Goal: Feedback & Contribution: Contribute content

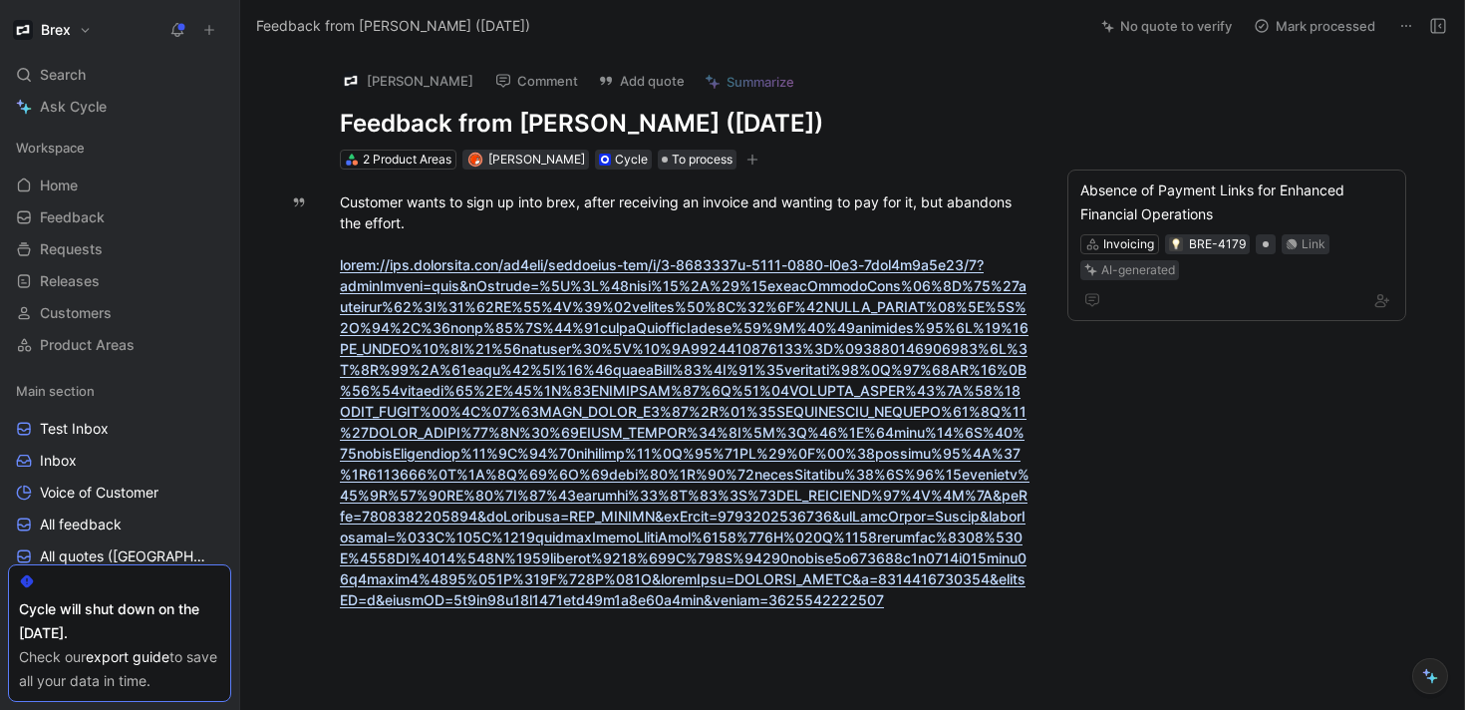
click at [202, 30] on icon at bounding box center [209, 30] width 14 height 14
click at [209, 23] on icon at bounding box center [209, 30] width 14 height 14
click at [206, 25] on icon at bounding box center [209, 30] width 14 height 14
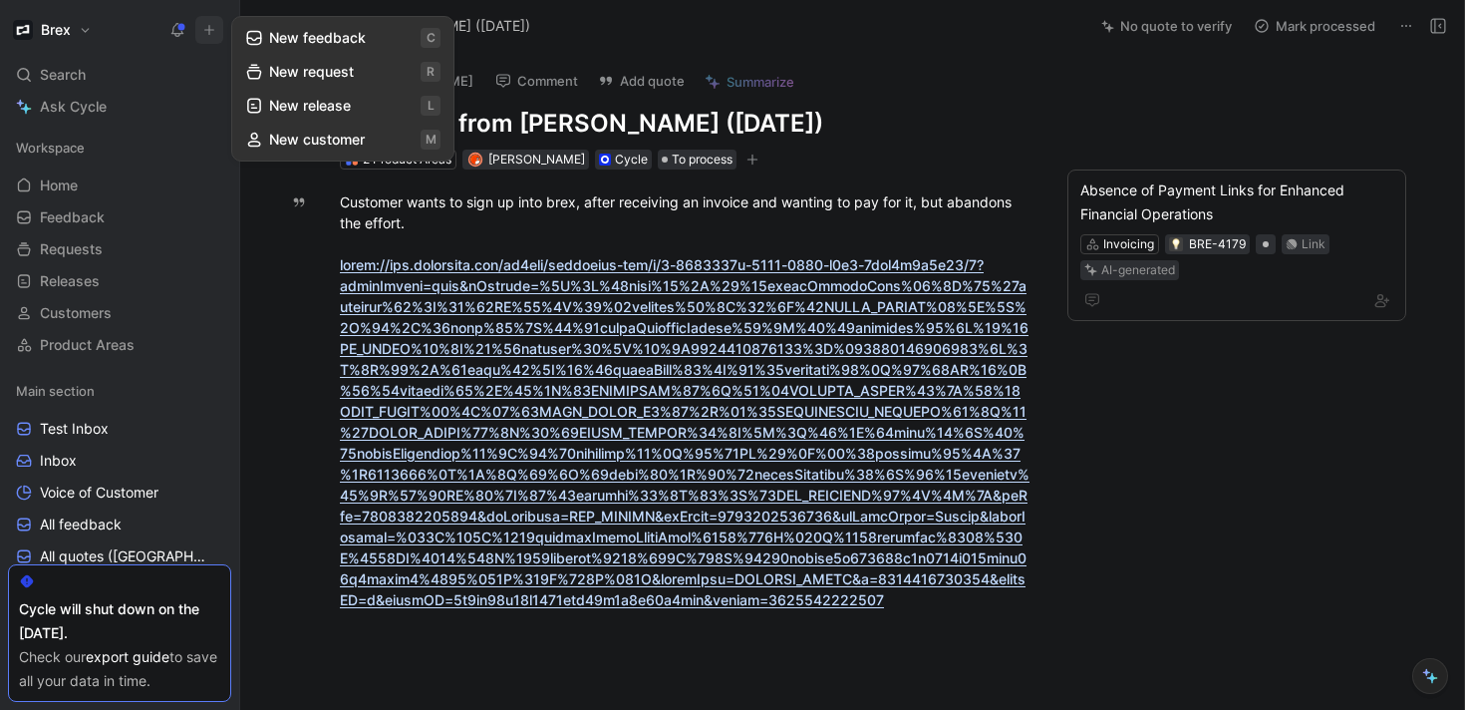
click at [269, 40] on button "New feedback c" at bounding box center [342, 38] width 213 height 34
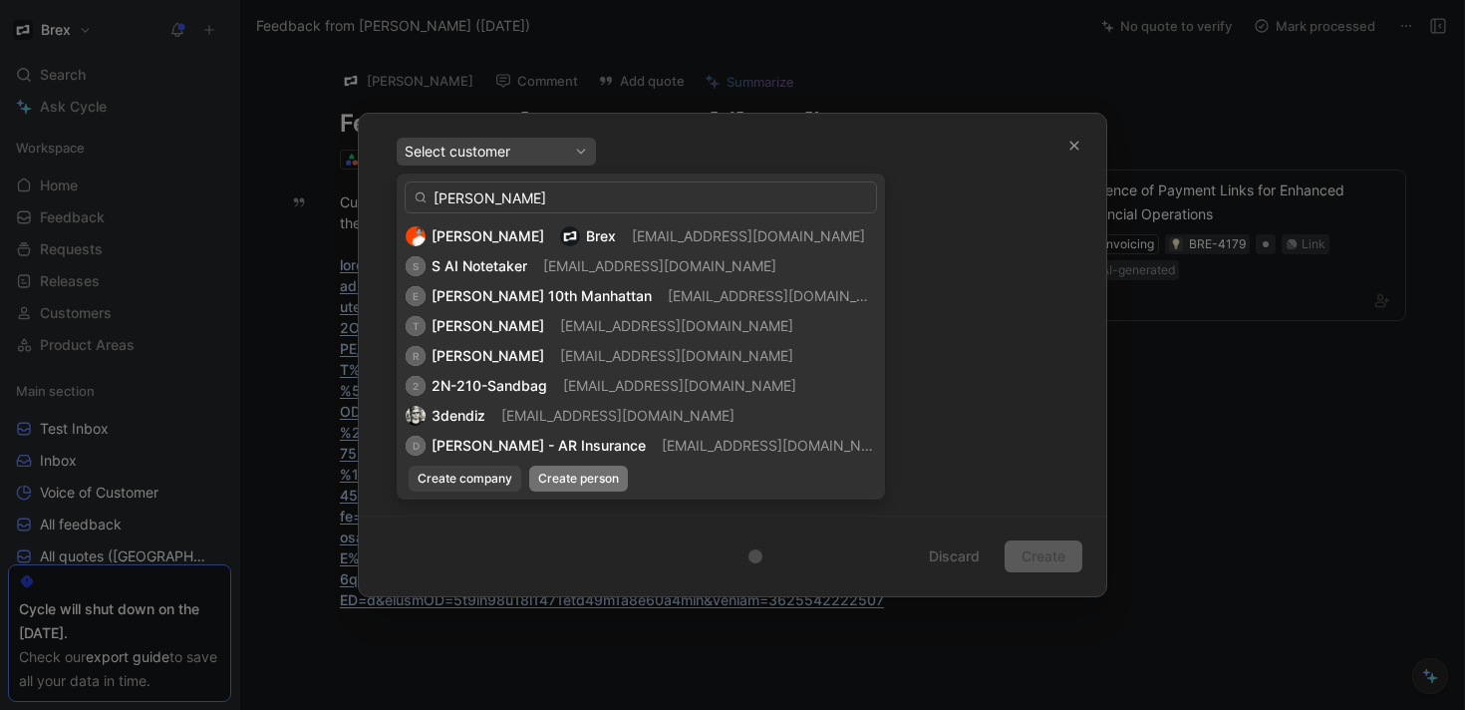
type input "[PERSON_NAME]"
click at [608, 470] on span "Create person" at bounding box center [578, 478] width 81 height 20
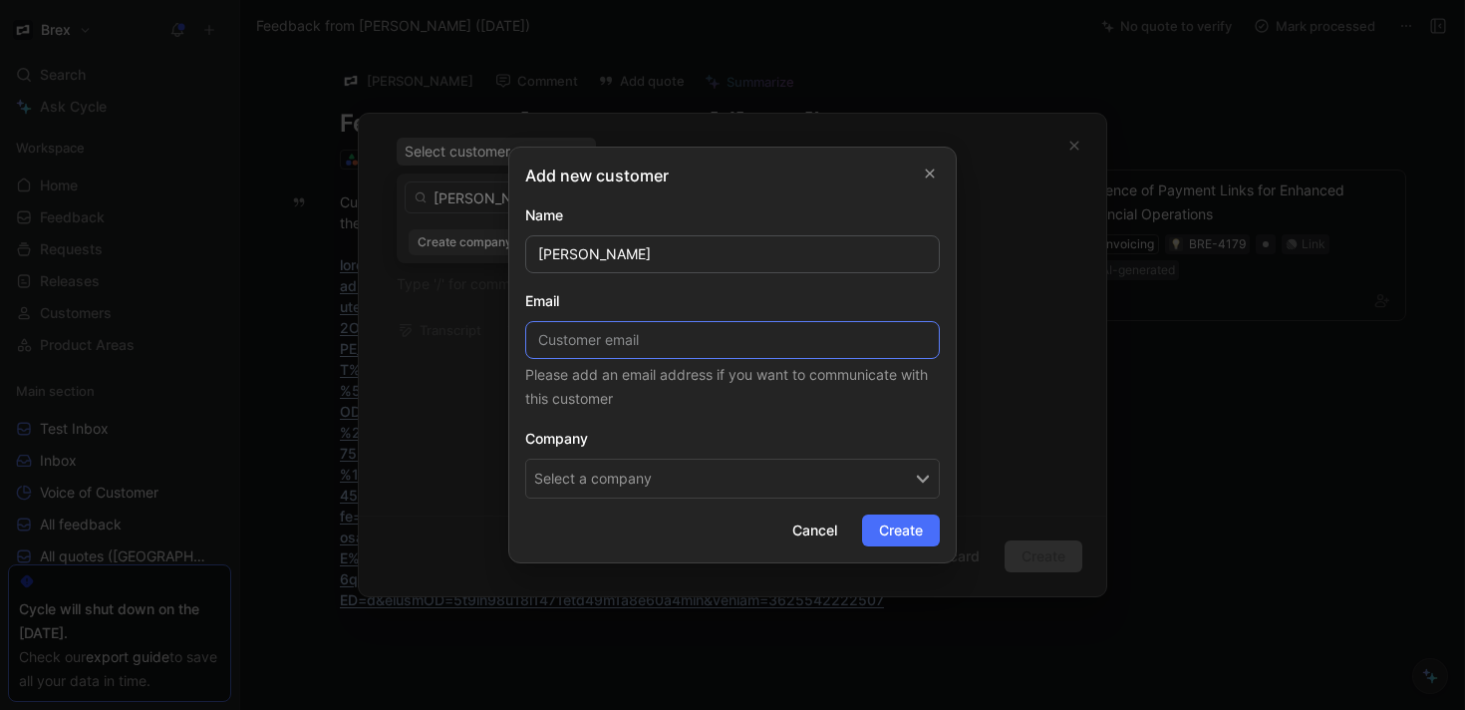
click at [681, 334] on input at bounding box center [732, 340] width 415 height 38
type input "[PERSON_NAME][EMAIL_ADDRESS][DOMAIN_NAME]"
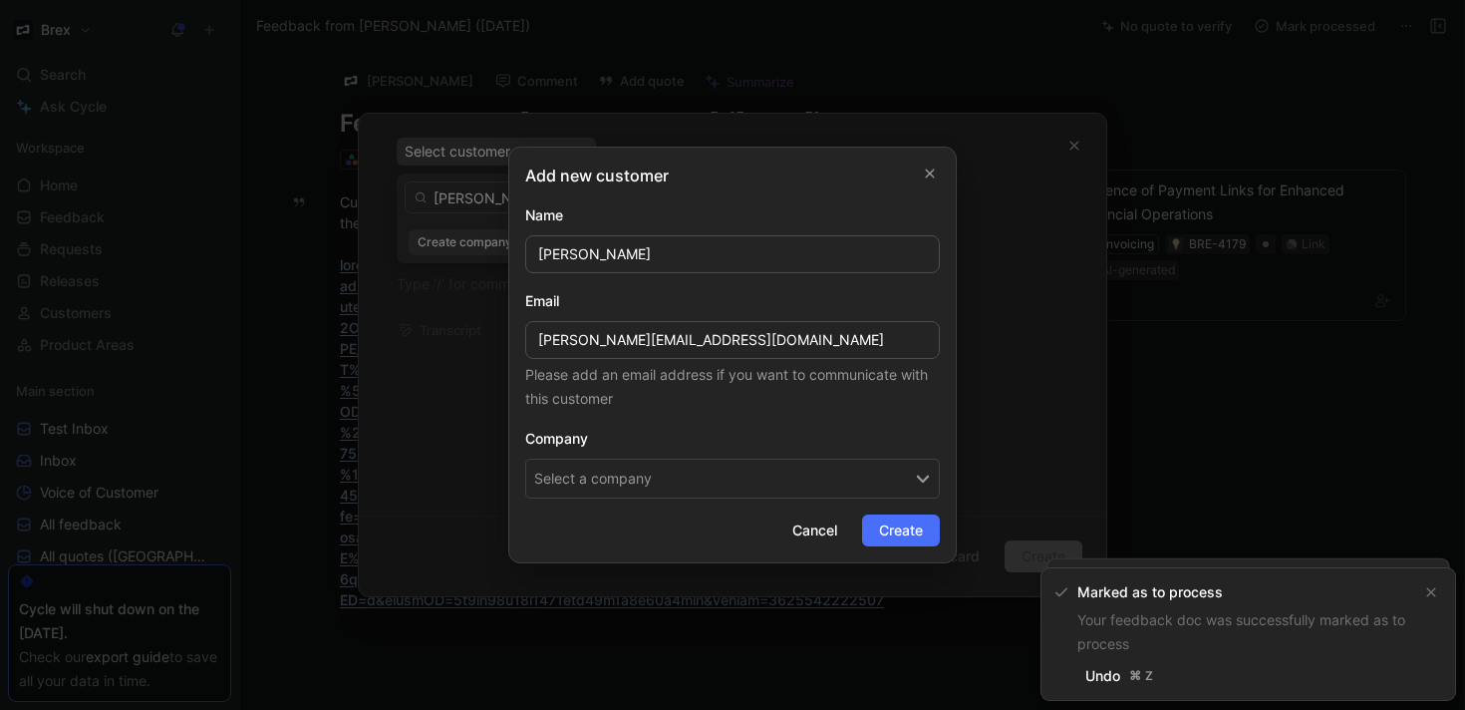
click at [742, 481] on button "Select a company" at bounding box center [732, 478] width 415 height 40
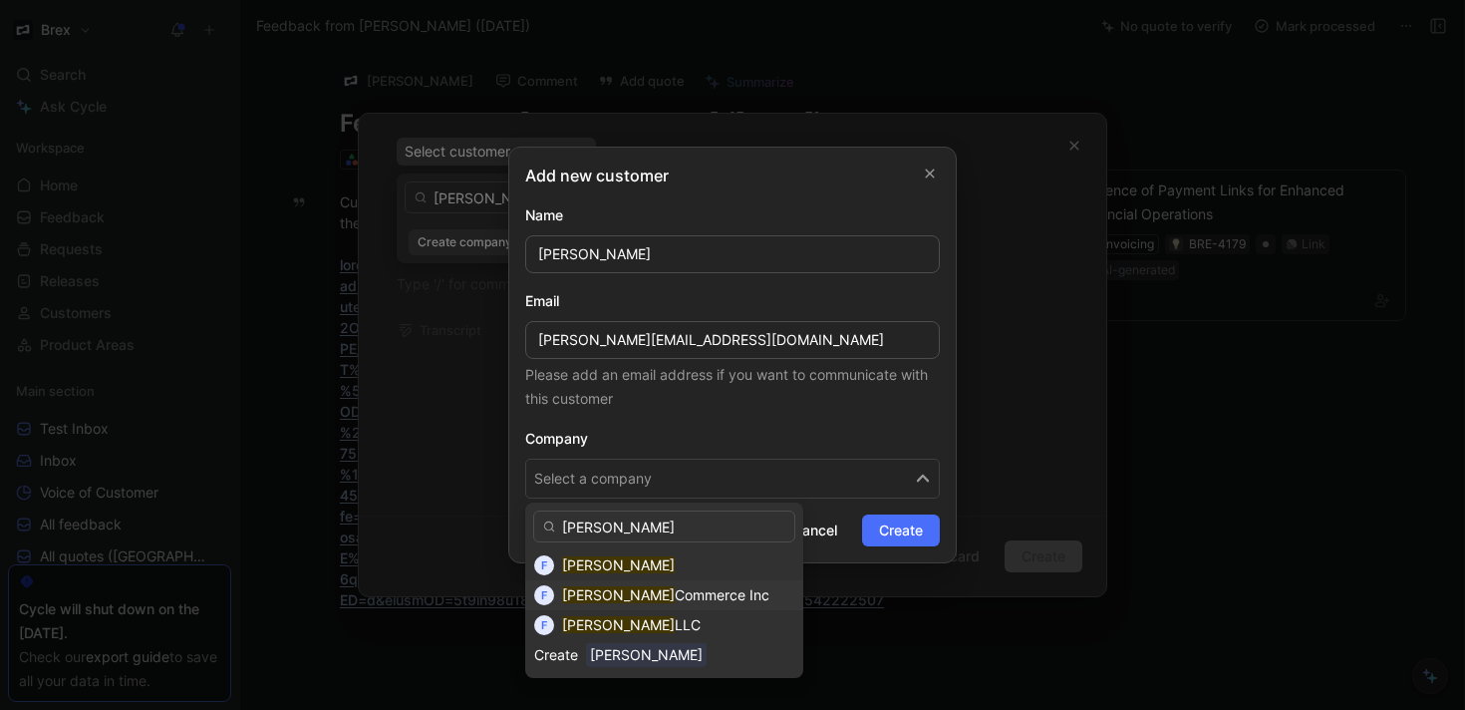
type input "fleek"
click at [679, 591] on span "Commerce Inc" at bounding box center [722, 594] width 95 height 17
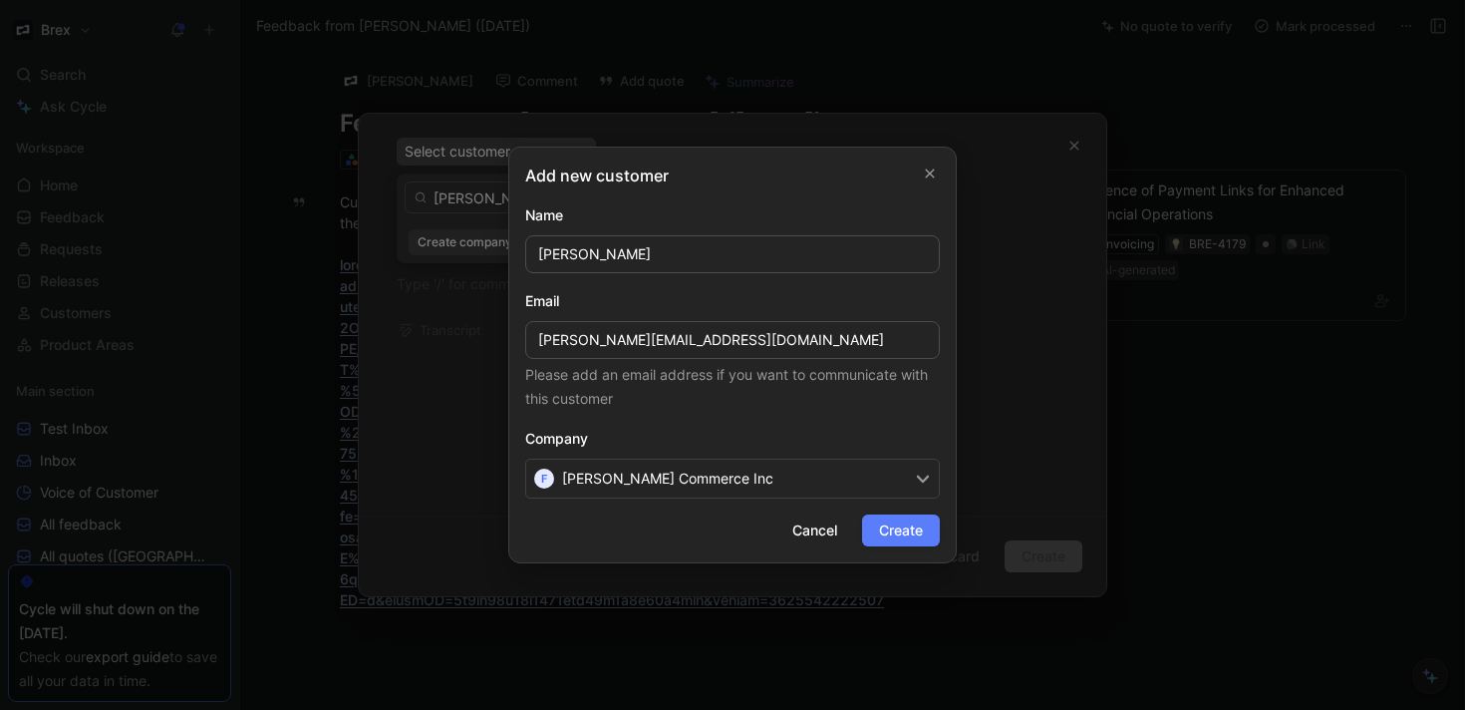
click at [893, 525] on span "Create" at bounding box center [901, 530] width 44 height 24
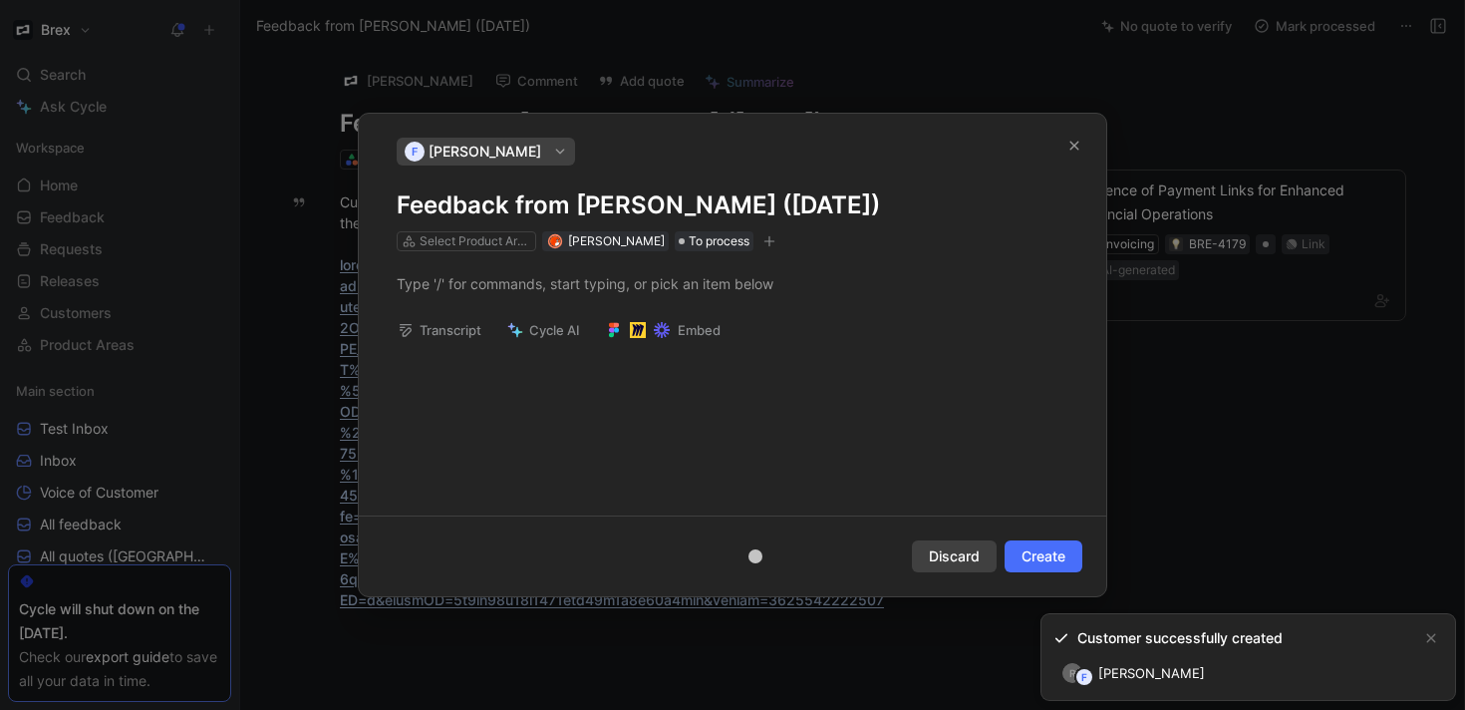
click at [949, 566] on span "Discard" at bounding box center [954, 556] width 51 height 24
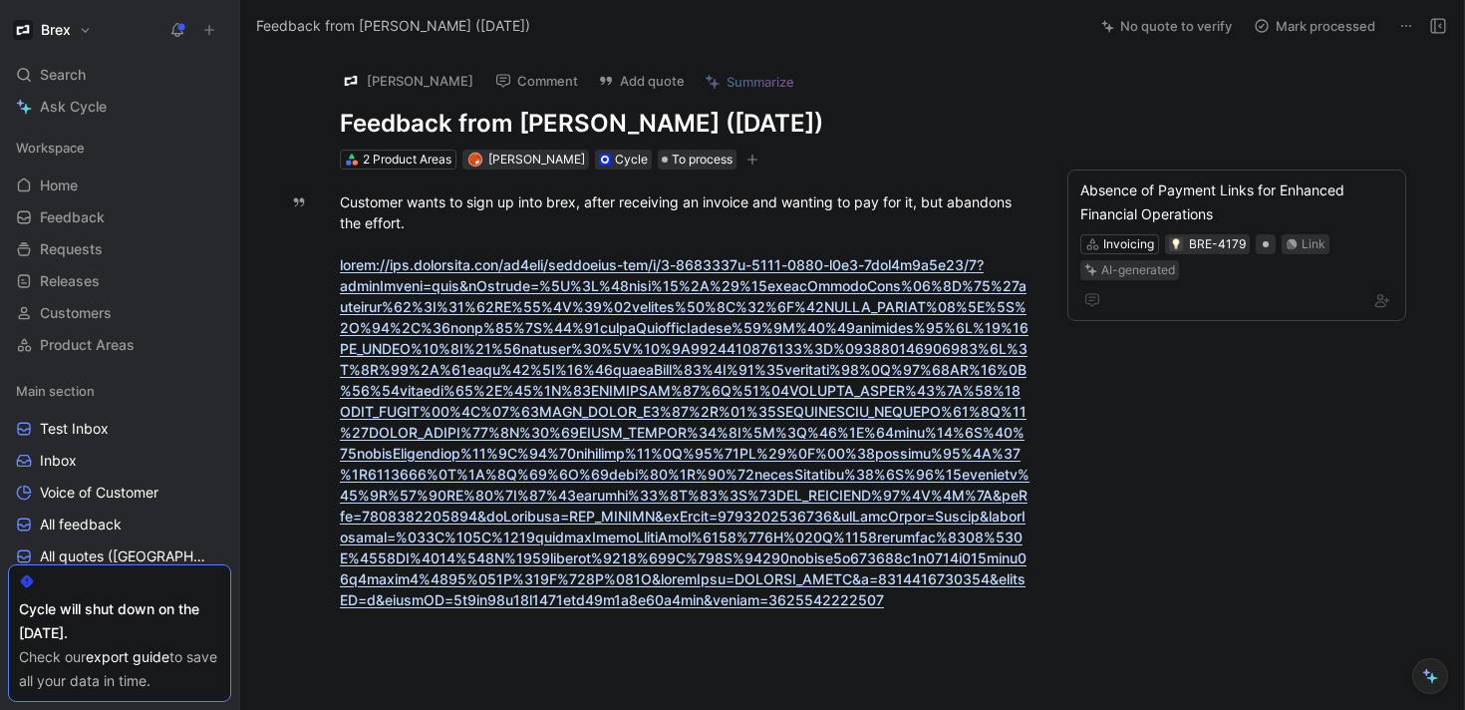
click at [55, 27] on h1 "Brex" at bounding box center [56, 30] width 30 height 18
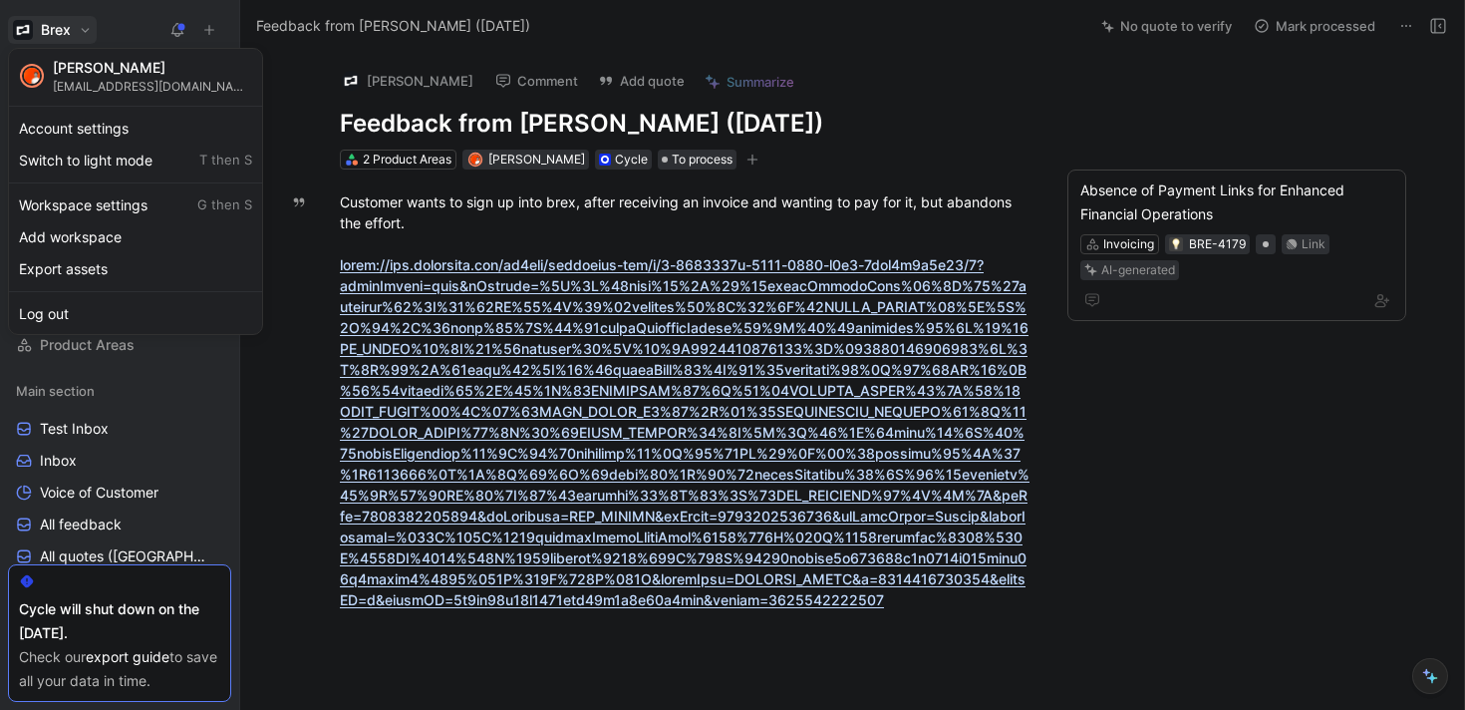
click at [56, 27] on div at bounding box center [732, 355] width 1465 height 710
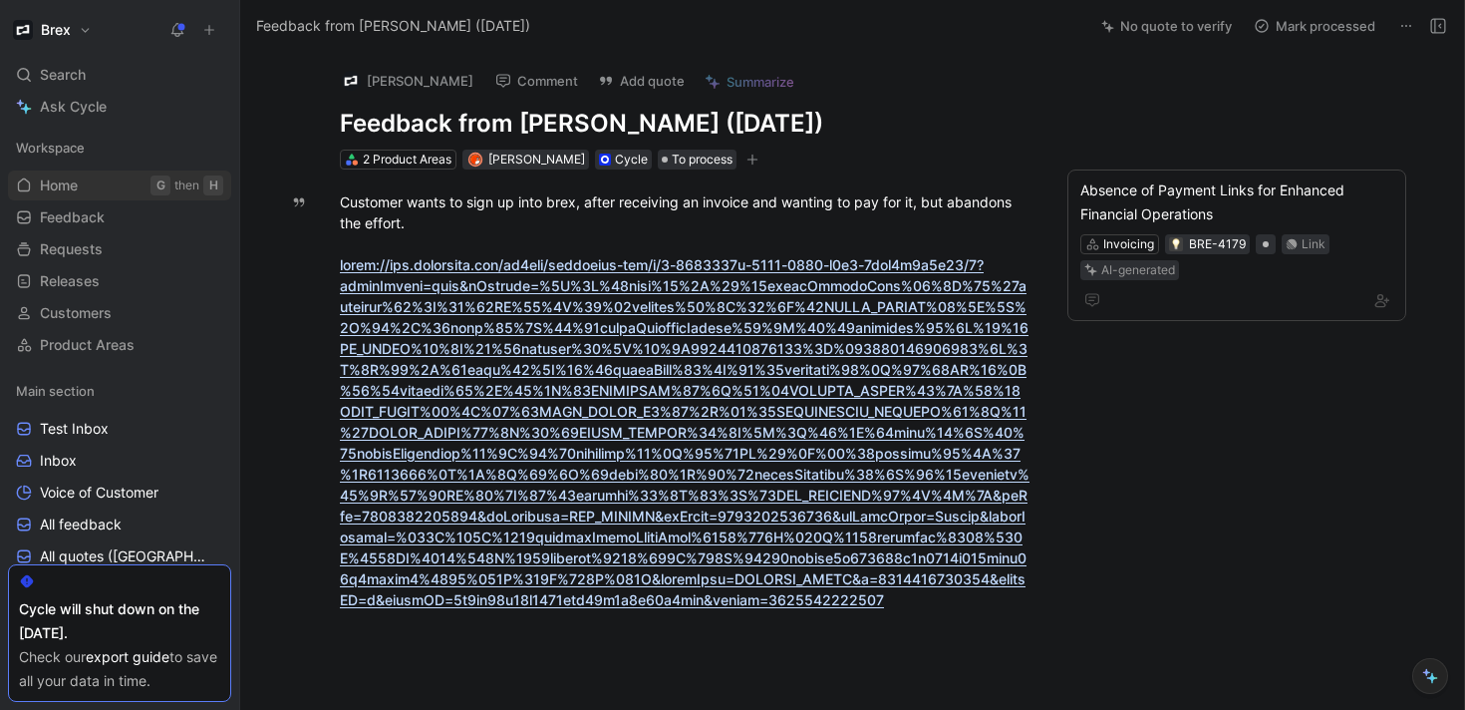
click at [72, 186] on span "Home" at bounding box center [59, 185] width 38 height 20
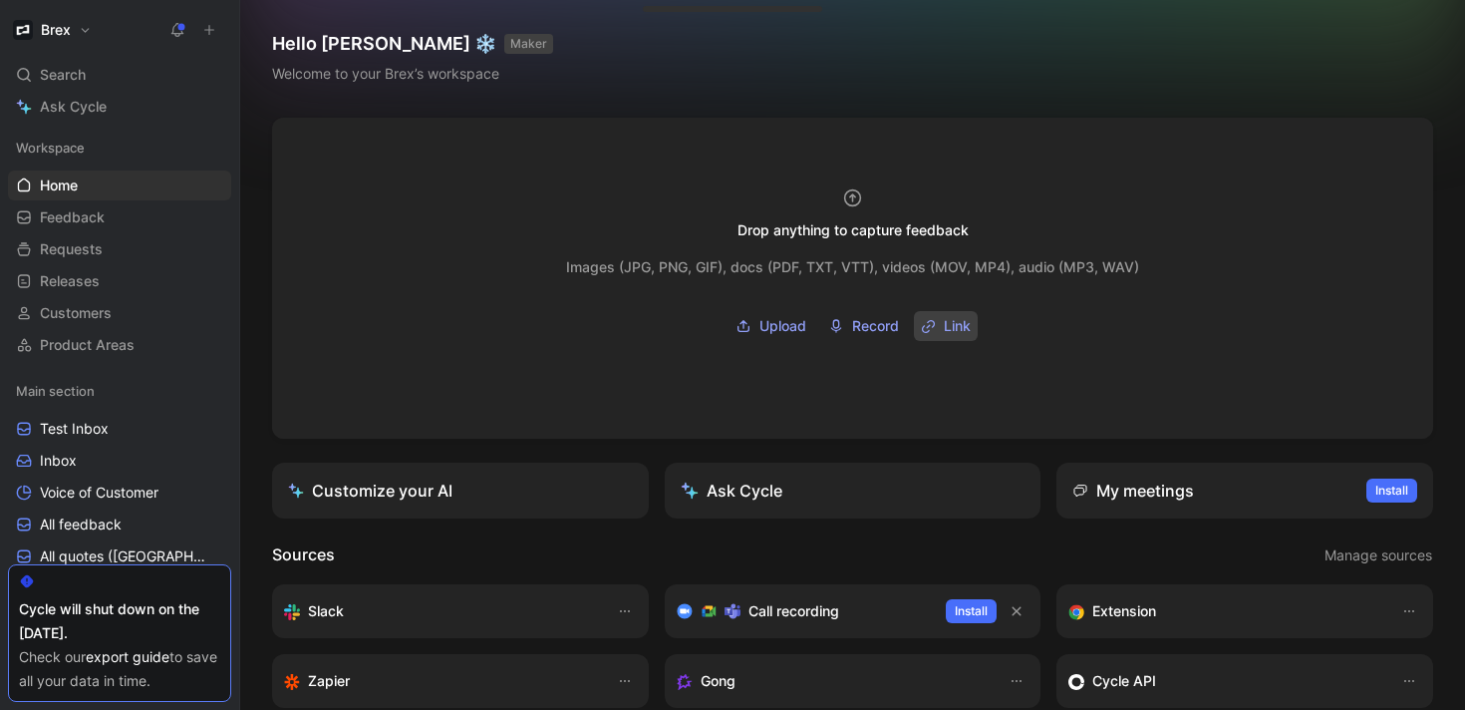
click at [959, 330] on span "Link" at bounding box center [957, 326] width 27 height 24
type input "https://www.loom.com/share/0f19173af52444378b5d0a3c0825becb?sid=351eadbd-08a4-4…"
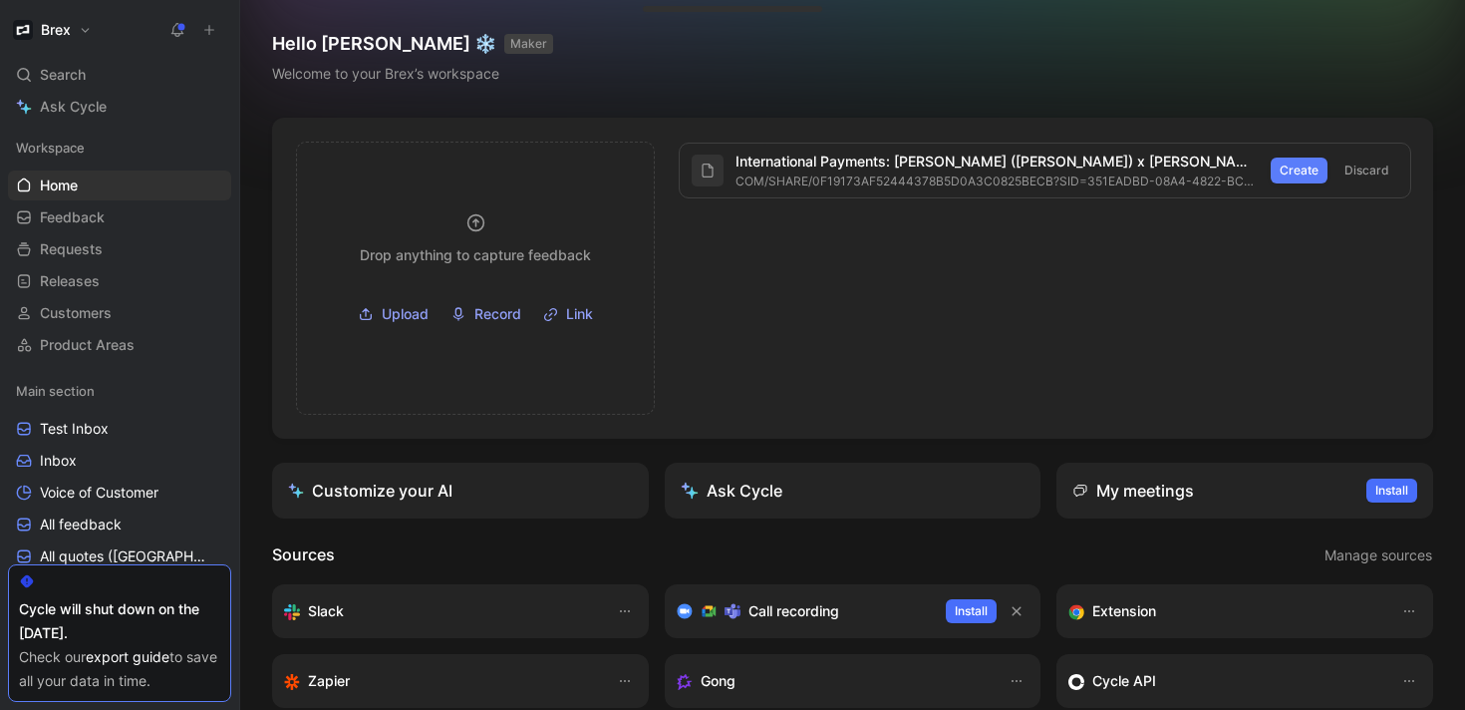
click at [1307, 176] on span "Create" at bounding box center [1299, 170] width 39 height 20
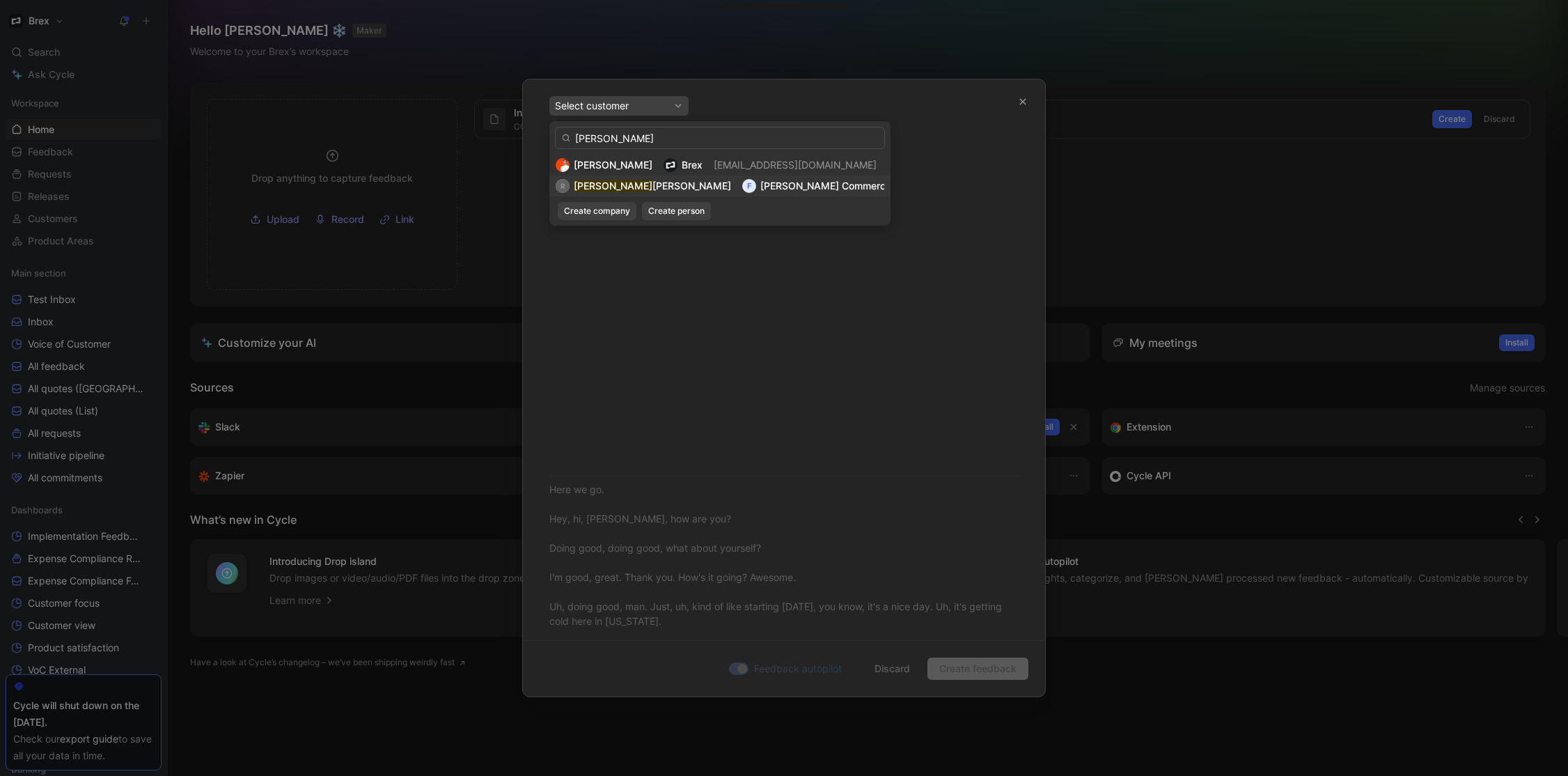
type input "[PERSON_NAME]"
click at [760, 185] on span "[PERSON_NAME] Commerce Inc" at bounding box center [834, 185] width 147 height 12
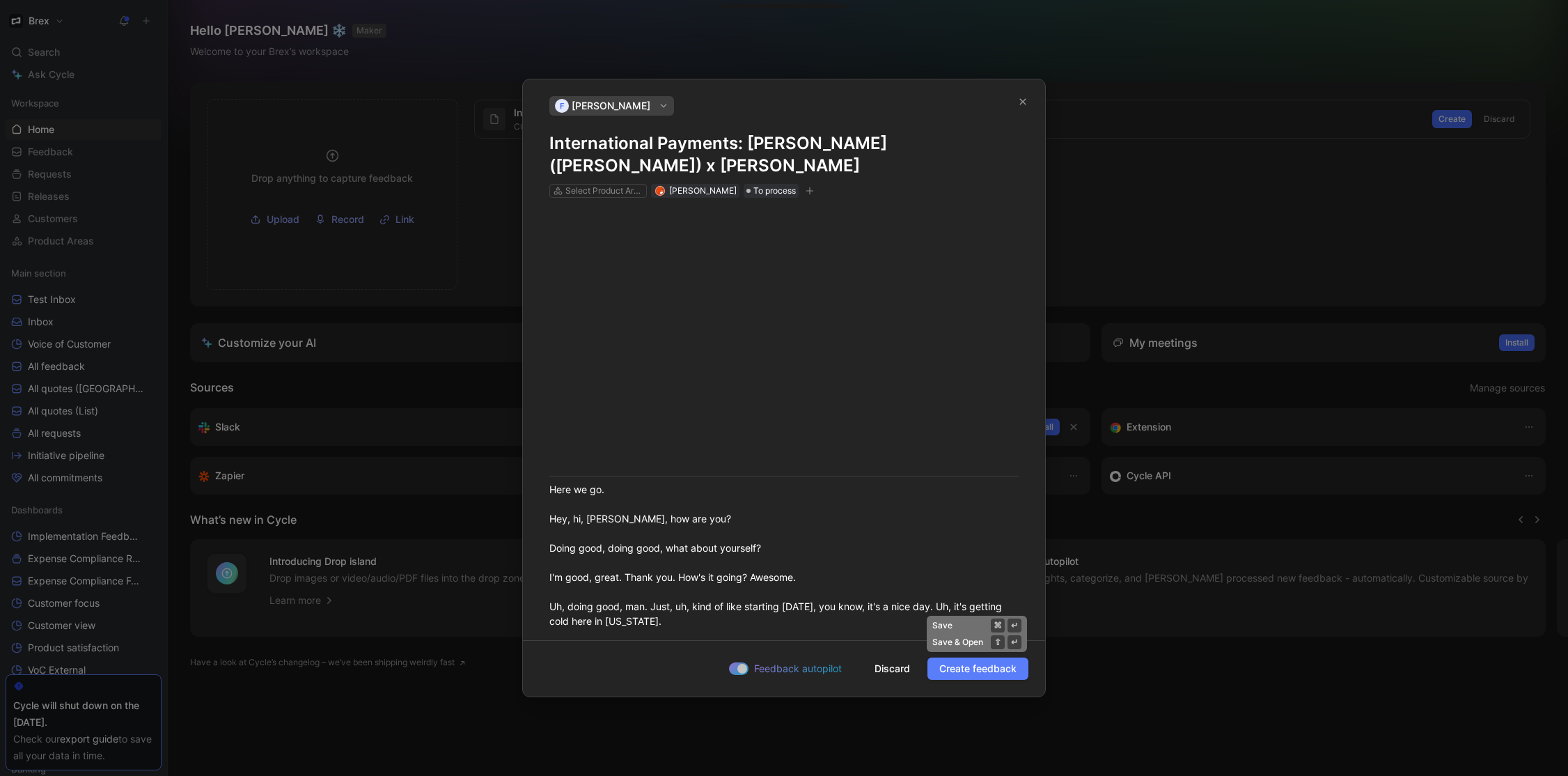
click at [988, 496] on span "Create feedback" at bounding box center [978, 669] width 78 height 17
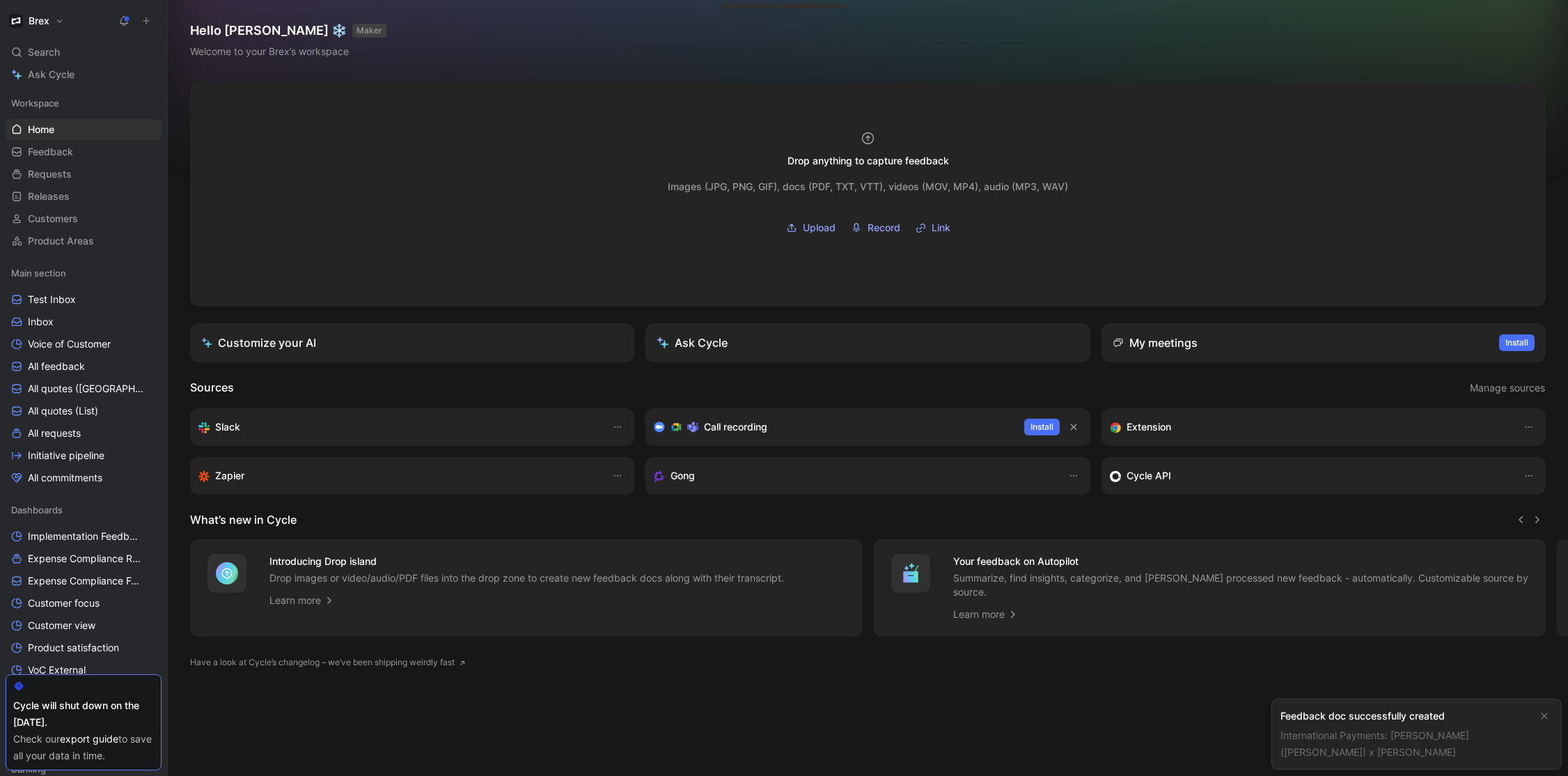
click at [1023, 496] on link "International Payments: [PERSON_NAME] ([PERSON_NAME]) x [PERSON_NAME]" at bounding box center [1375, 743] width 189 height 29
